Goal: Communication & Community: Answer question/provide support

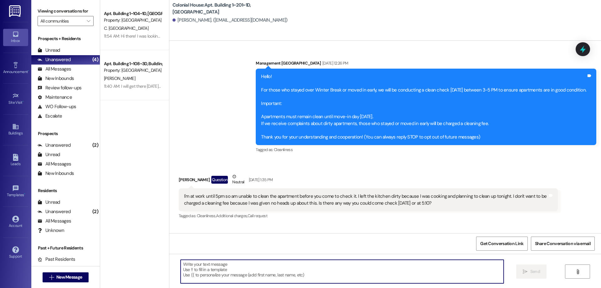
scroll to position [9419, 0]
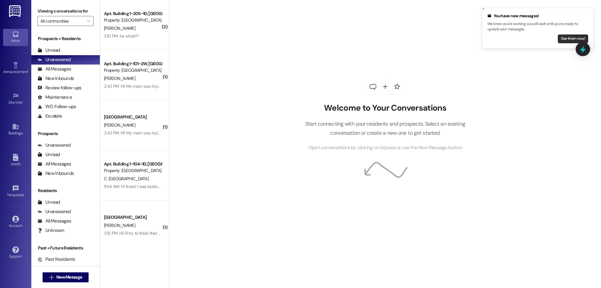
click at [573, 39] on button "See them now!" at bounding box center [573, 38] width 30 height 9
click at [571, 33] on div "You have new messages! We know you're working, so we'll wait until you're ready…" at bounding box center [537, 28] width 101 height 30
click at [571, 39] on button "See them now!" at bounding box center [573, 38] width 30 height 9
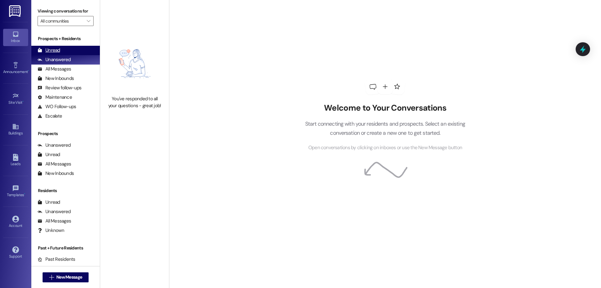
click at [61, 49] on div "Unread (0)" at bounding box center [65, 50] width 69 height 9
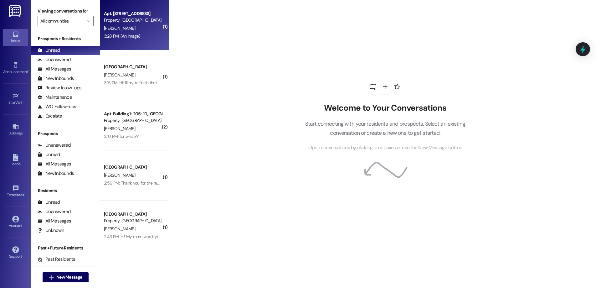
click at [144, 41] on div "Apt. Building 1~202~1W, Building 1 Colonial House Property: [GEOGRAPHIC_DATA] […" at bounding box center [134, 25] width 69 height 50
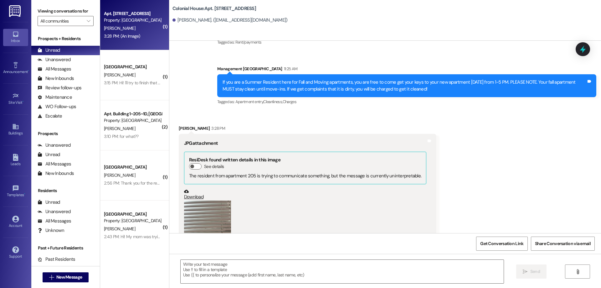
scroll to position [28938, 0]
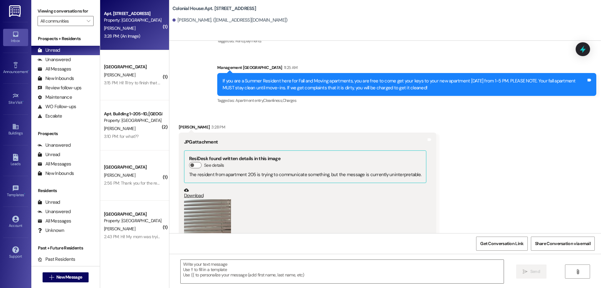
click at [194, 187] on link "Download" at bounding box center [305, 192] width 242 height 11
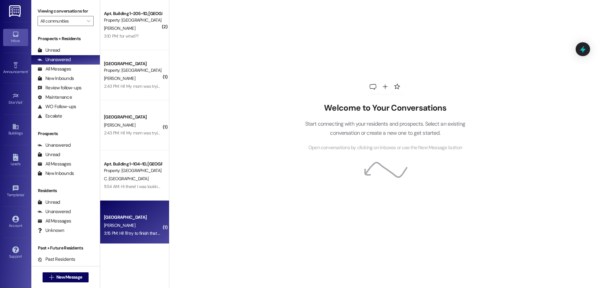
click at [135, 231] on div "3:15 PM: Hi! I'll try to finish that up before 5! 3:15 PM: Hi! I'll try to fini…" at bounding box center [142, 233] width 77 height 6
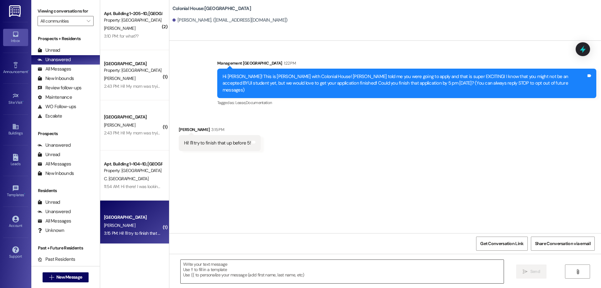
click at [302, 270] on textarea at bounding box center [342, 270] width 323 height 23
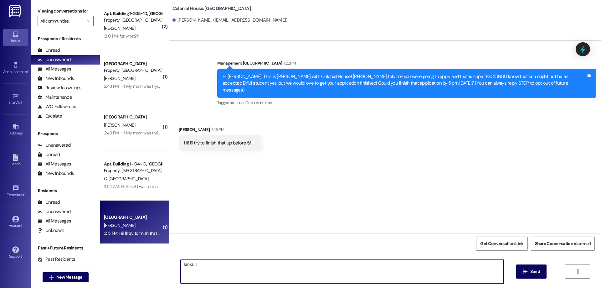
type textarea "Thanks!!!"
